Goal: Transaction & Acquisition: Purchase product/service

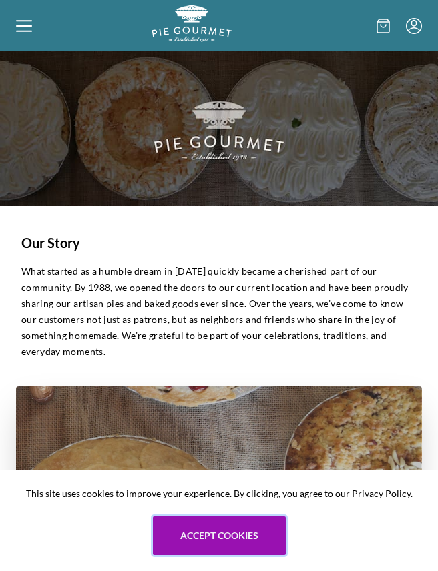
click at [216, 534] on button "Accept cookies" at bounding box center [219, 536] width 133 height 39
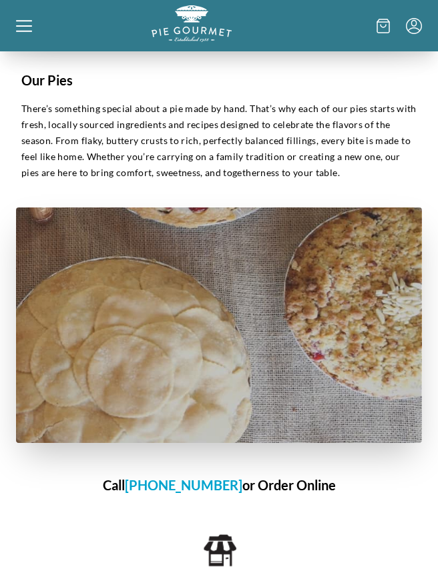
click at [383, 29] on icon at bounding box center [383, 26] width 13 height 15
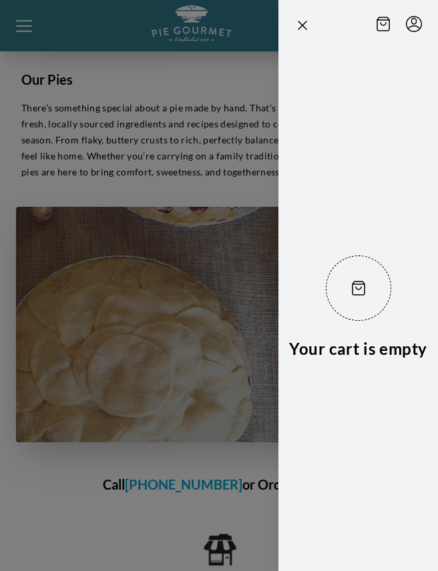
click at [308, 28] on icon "Close panel" at bounding box center [302, 25] width 16 height 16
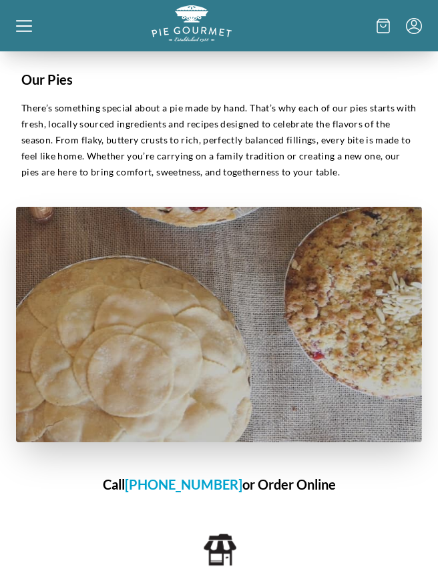
click at [22, 27] on icon at bounding box center [24, 26] width 16 height 16
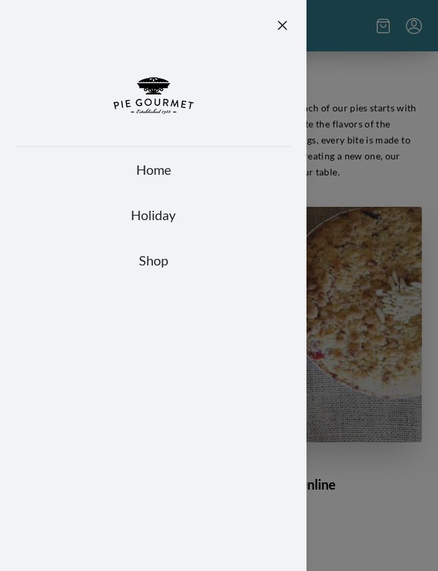
click at [152, 267] on link "Shop" at bounding box center [153, 260] width 274 height 19
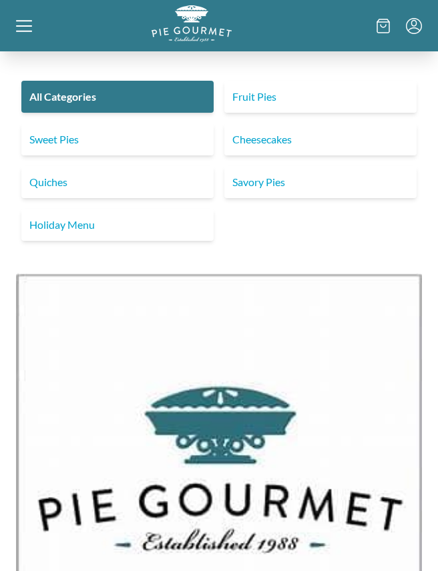
click at [255, 194] on link "Savory Pies" at bounding box center [320, 182] width 192 height 32
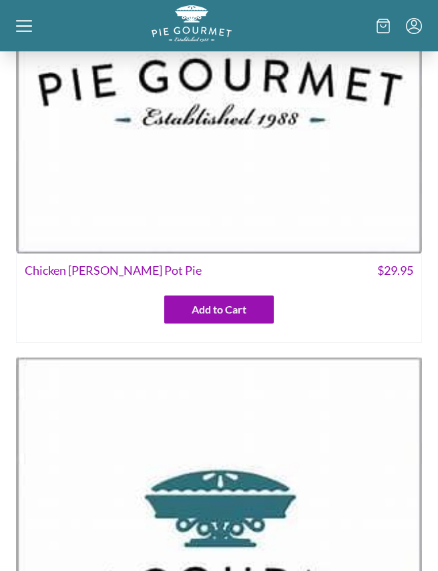
scroll to position [434, 0]
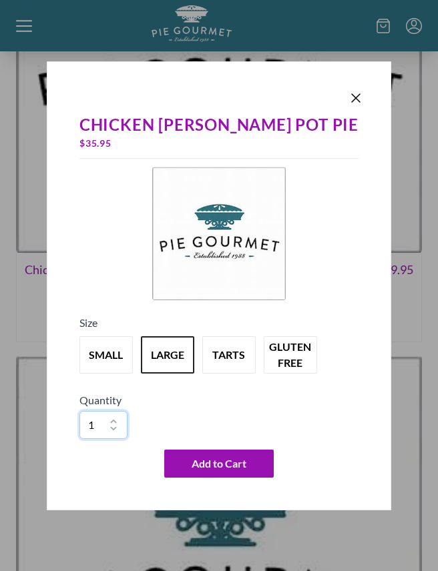
click at [128, 431] on select "1 2 3 4 5 6 7 8 9 10" at bounding box center [103, 425] width 48 height 28
select select "2"
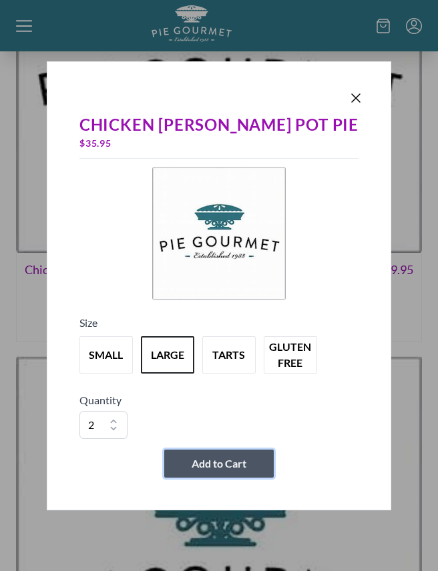
click at [216, 472] on span "Add to Cart" at bounding box center [219, 464] width 55 height 16
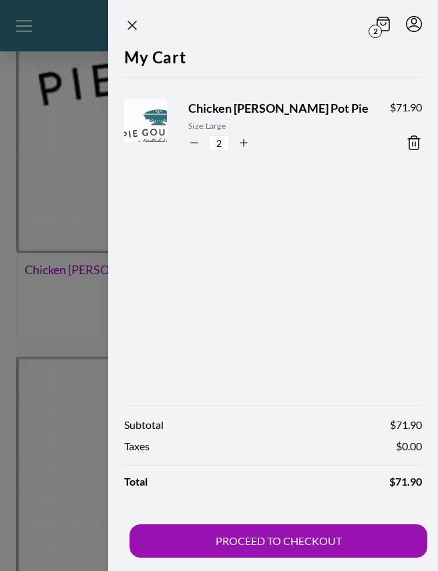
click at [102, 331] on div at bounding box center [219, 285] width 438 height 571
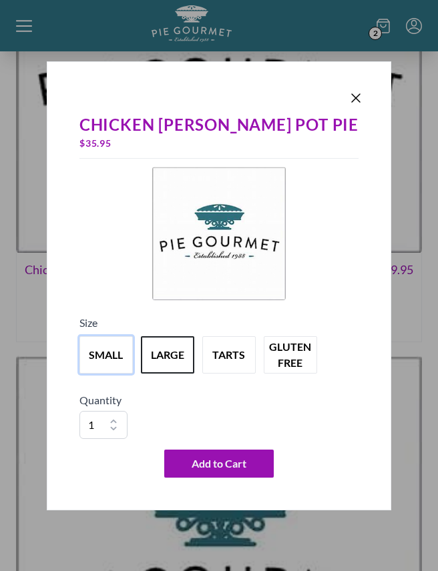
click at [122, 370] on button "small" at bounding box center [105, 354] width 53 height 37
click at [180, 369] on button "large" at bounding box center [167, 354] width 53 height 37
click at [120, 374] on button "small" at bounding box center [105, 354] width 53 height 37
click at [337, 105] on div "Chicken [PERSON_NAME] Pot Pie $ 29.95 Size small large tarts gluten free Quanti…" at bounding box center [219, 285] width 344 height 449
click at [348, 106] on icon "Close panel" at bounding box center [356, 98] width 16 height 16
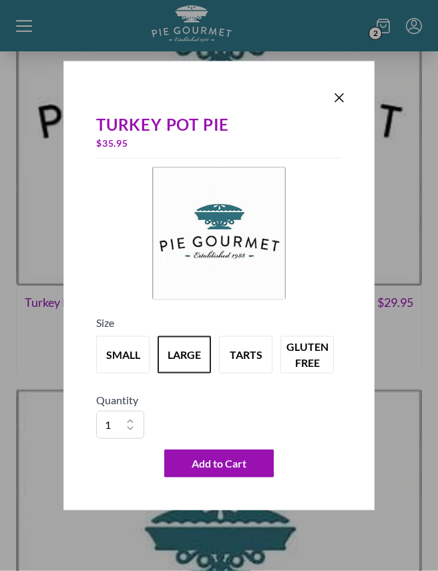
scroll to position [910, 0]
click at [124, 366] on button "small" at bounding box center [122, 354] width 53 height 37
click at [182, 374] on button "large" at bounding box center [184, 354] width 53 height 37
click at [131, 435] on select "1 2 3 4 5 6 7 8 9 10" at bounding box center [120, 425] width 48 height 28
select select "2"
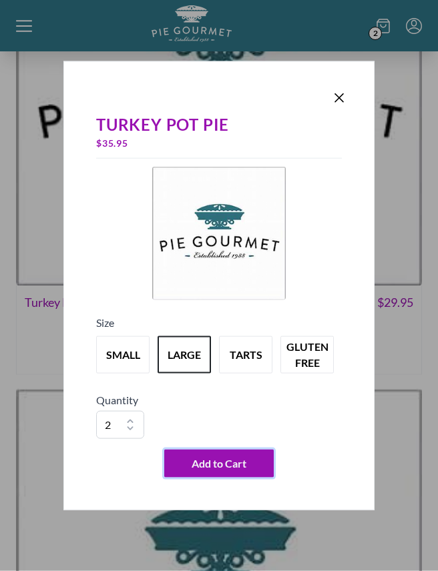
click at [225, 471] on button "Add to Cart" at bounding box center [218, 464] width 109 height 28
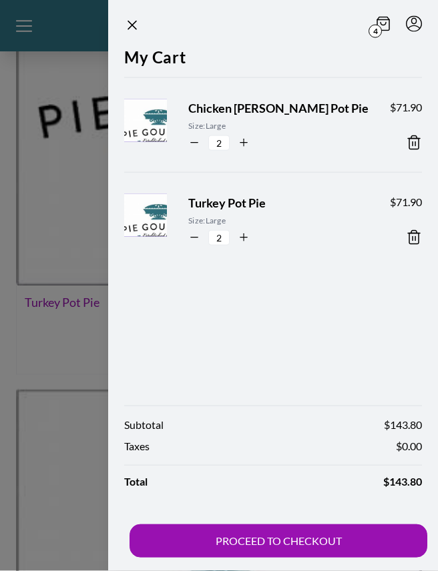
click at [103, 346] on div at bounding box center [219, 285] width 438 height 571
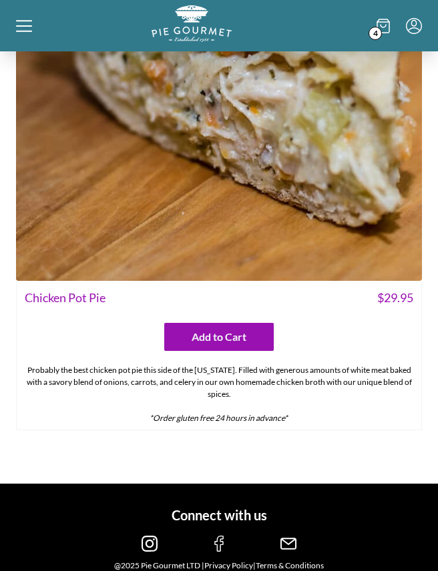
scroll to position [4147, 0]
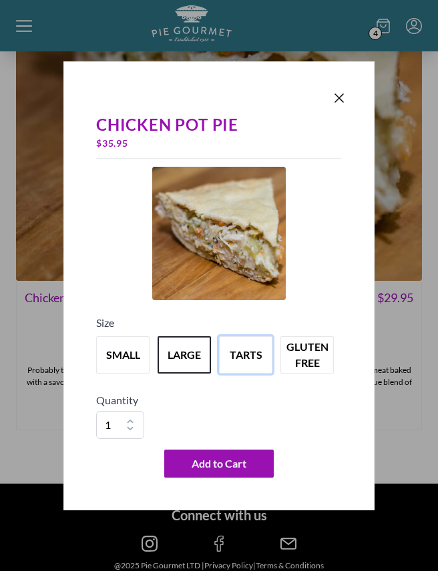
click at [243, 368] on button "tarts" at bounding box center [245, 354] width 53 height 37
click at [176, 374] on button "large" at bounding box center [184, 354] width 53 height 37
click at [120, 373] on button "small" at bounding box center [122, 354] width 53 height 37
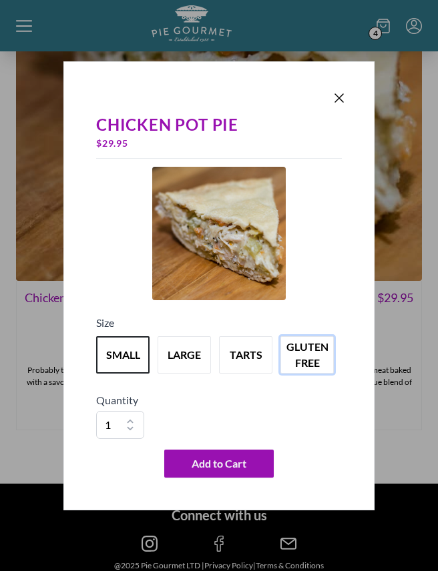
click at [303, 374] on button "gluten free" at bounding box center [306, 354] width 53 height 37
click at [126, 370] on button "small" at bounding box center [122, 354] width 53 height 37
click at [128, 435] on select "1 2 3 4 5 6 7 8 9 10" at bounding box center [120, 425] width 48 height 28
select select "2"
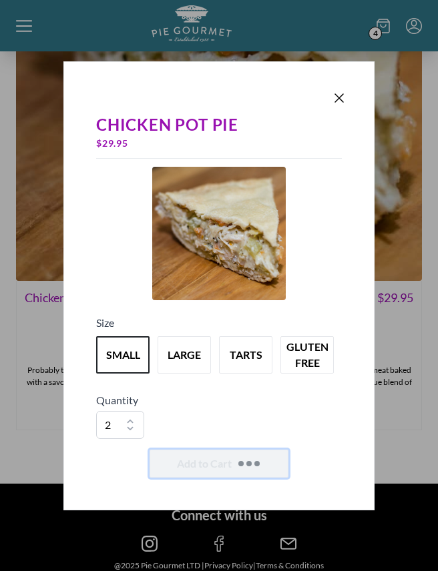
click at [211, 472] on span "Add to Cart" at bounding box center [204, 464] width 55 height 16
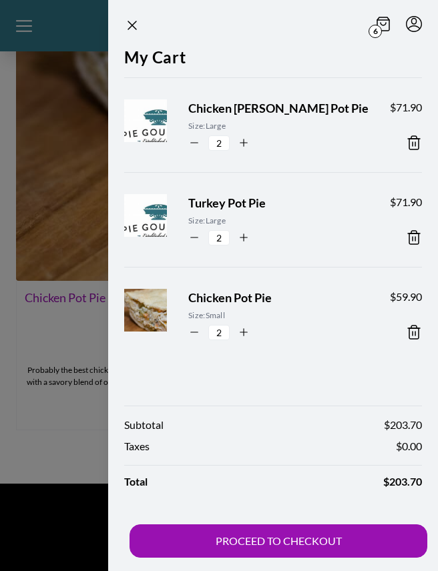
click at [77, 441] on div at bounding box center [219, 285] width 438 height 571
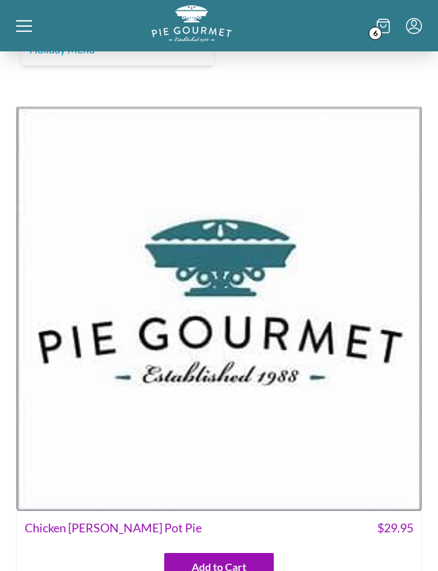
scroll to position [0, 0]
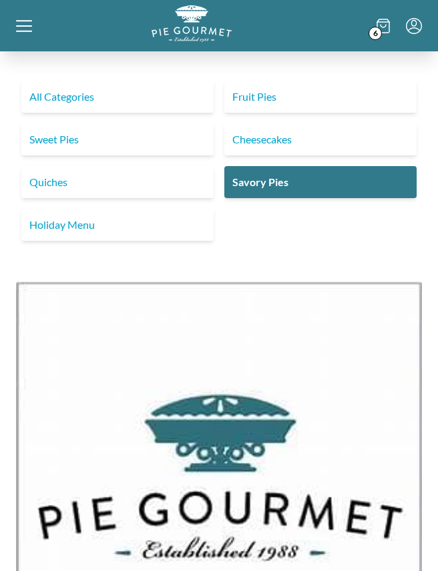
click at [63, 220] on link "Holiday Menu" at bounding box center [117, 225] width 192 height 32
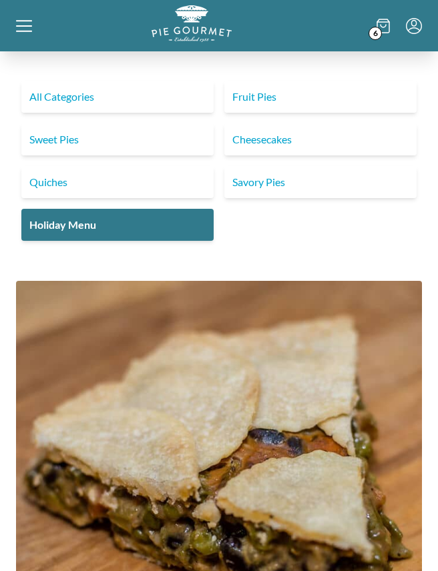
click at [257, 140] on link "Cheesecakes" at bounding box center [320, 140] width 192 height 32
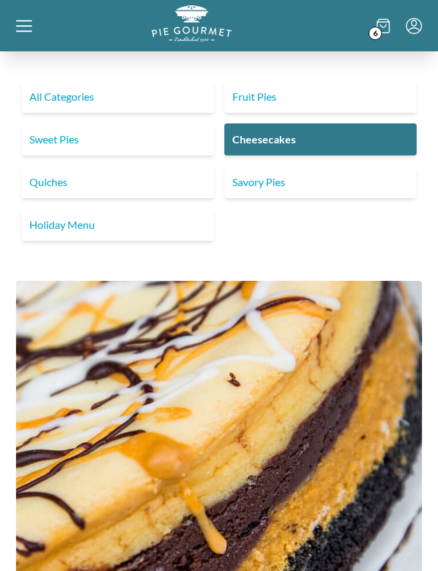
click at [247, 96] on link "Fruit Pies" at bounding box center [320, 97] width 192 height 32
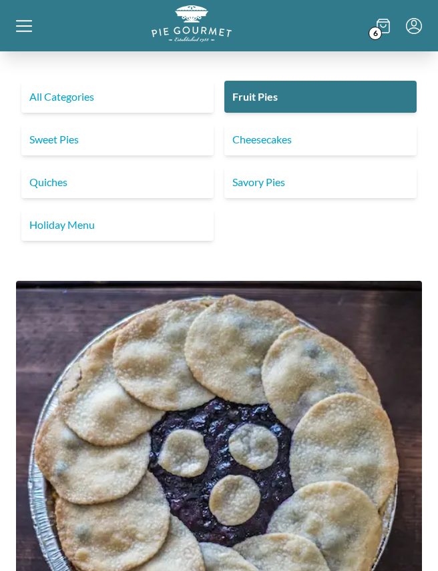
click at [49, 134] on link "Sweet Pies" at bounding box center [117, 140] width 192 height 32
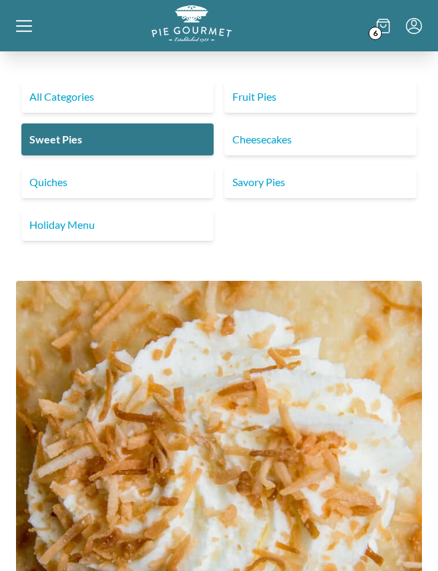
click at [80, 104] on link "All Categories" at bounding box center [117, 97] width 192 height 32
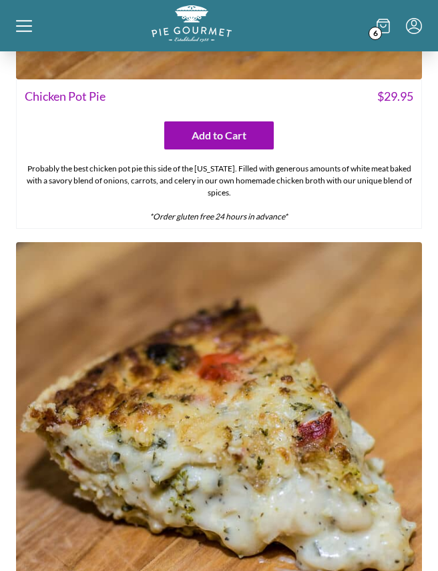
scroll to position [8663, 0]
